Goal: Submit feedback/report problem: Submit feedback/report problem

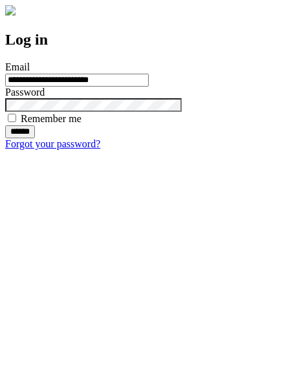
type input "**********"
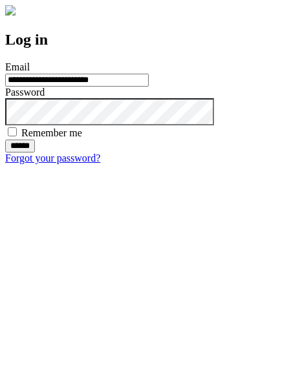
click at [35, 153] on input "******" at bounding box center [20, 146] width 30 height 13
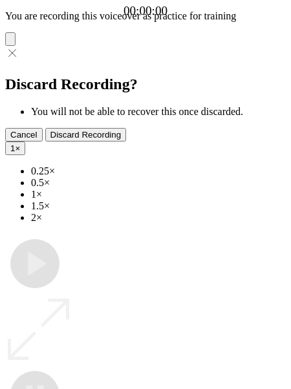
type input "**********"
